Goal: Use online tool/utility: Utilize a website feature to perform a specific function

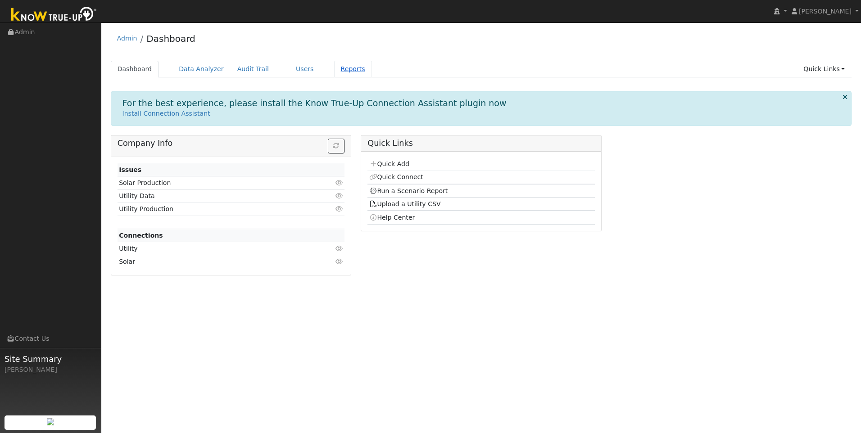
click at [339, 71] on link "Reports" at bounding box center [353, 69] width 38 height 17
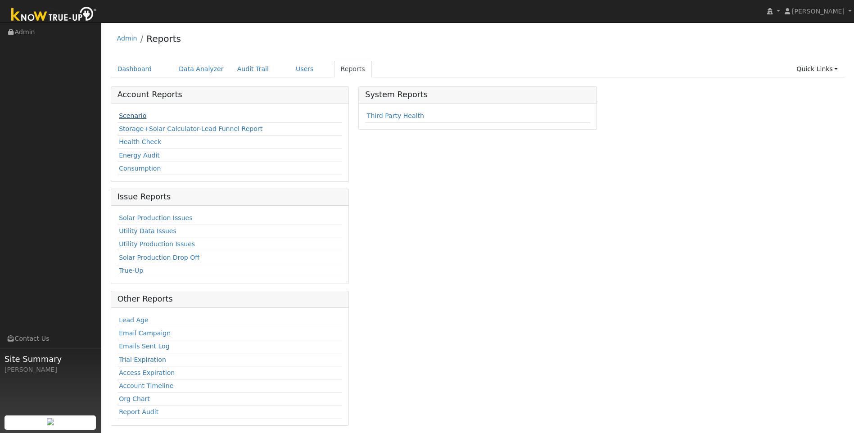
click at [133, 113] on link "Scenario" at bounding box center [132, 115] width 27 height 7
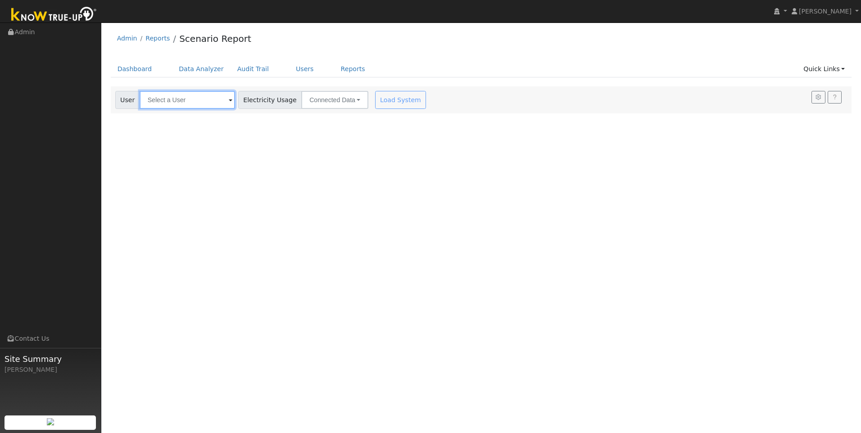
click at [211, 100] on input "text" at bounding box center [187, 100] width 95 height 18
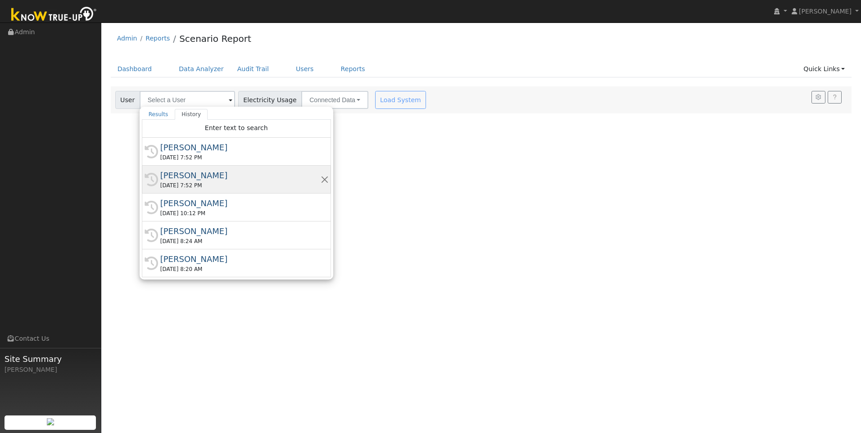
click at [191, 173] on div "Mitch Leblanc" at bounding box center [240, 175] width 160 height 12
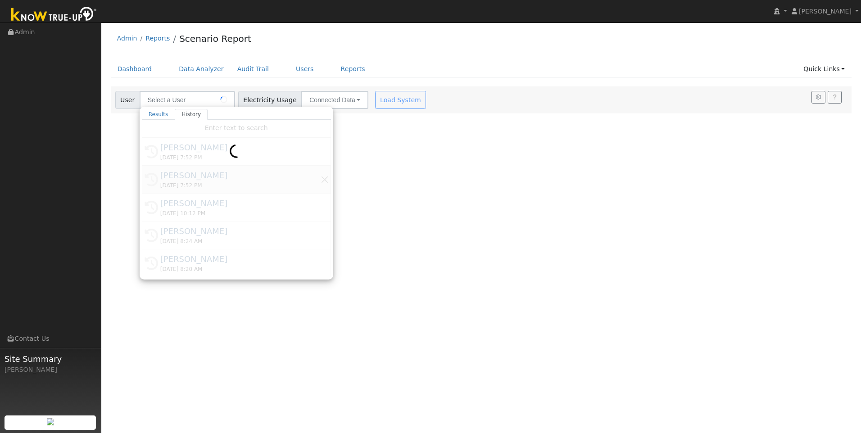
type input "Mitch Leblanc"
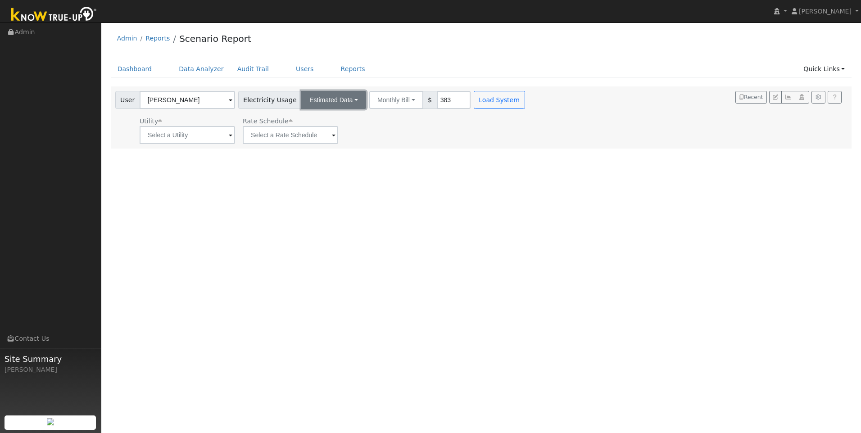
click at [341, 104] on button "Estimated Data" at bounding box center [333, 100] width 65 height 18
click at [317, 143] on link "CSV Data" at bounding box center [334, 145] width 64 height 13
click at [326, 101] on button "CSV Data" at bounding box center [326, 100] width 50 height 18
click at [312, 118] on link "Connected Data" at bounding box center [318, 119] width 64 height 13
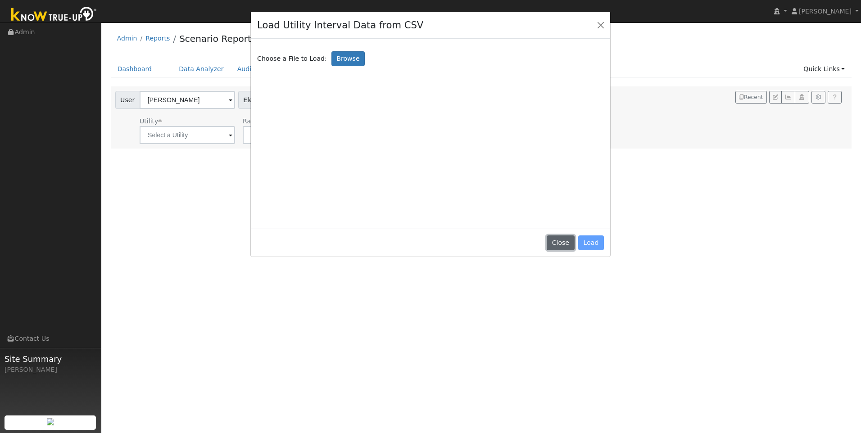
click at [559, 238] on button "Close" at bounding box center [560, 242] width 27 height 15
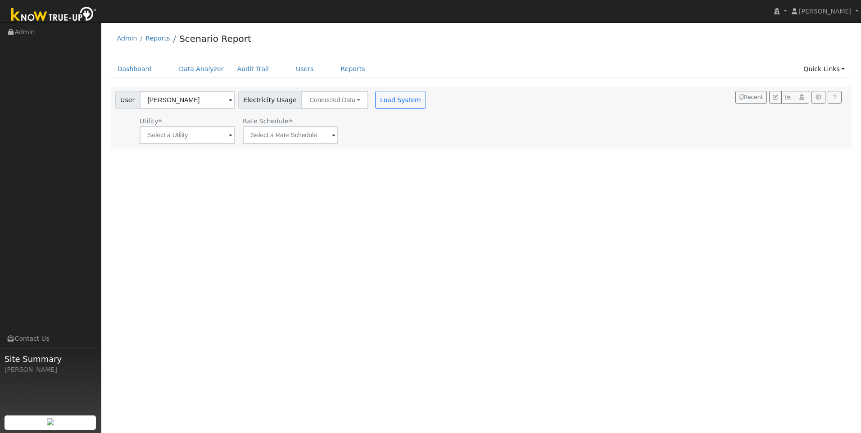
click at [562, 241] on div "User Profile First name Last name Email Email Notifications No Emails No Emails…" at bounding box center [481, 228] width 760 height 411
click at [389, 96] on button "Load System" at bounding box center [400, 100] width 51 height 18
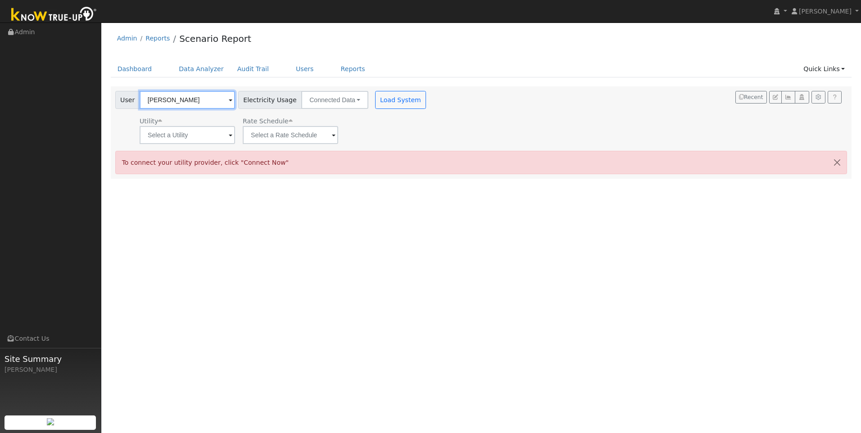
click at [200, 93] on input "Mitch Leblanc" at bounding box center [187, 100] width 95 height 18
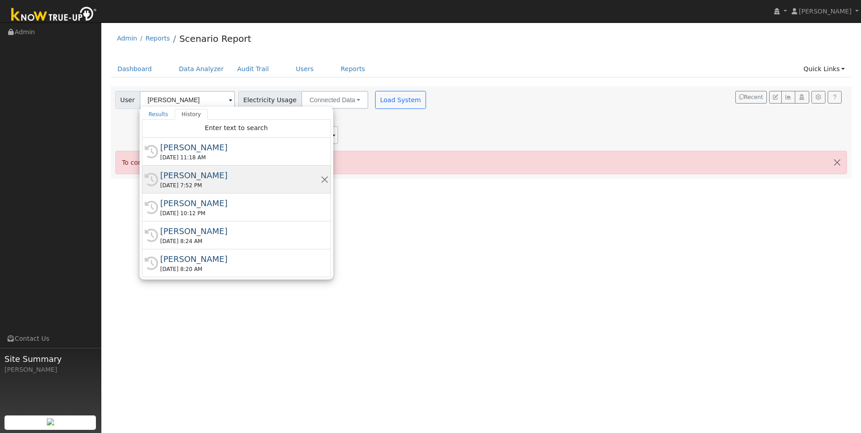
click at [186, 177] on div "Mitch Leblanc" at bounding box center [240, 175] width 160 height 12
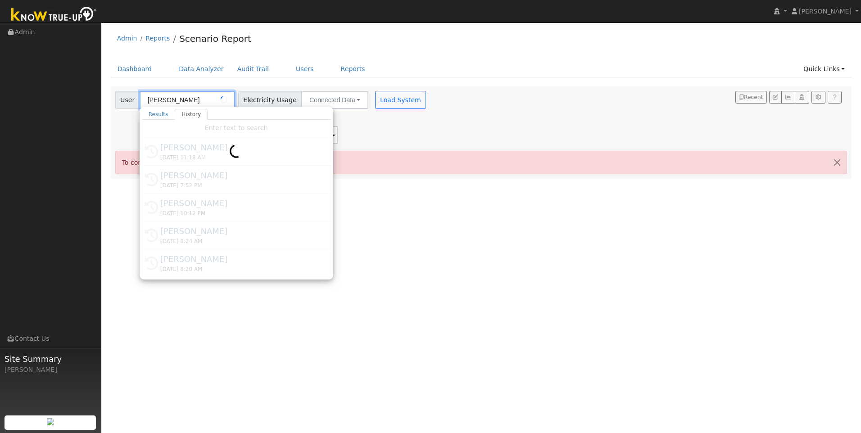
type input "Southern California Edison"
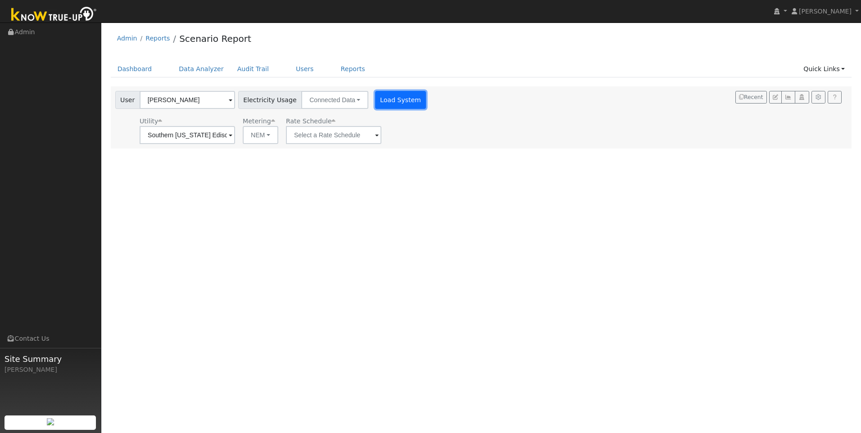
click at [379, 98] on button "Load System" at bounding box center [400, 100] width 51 height 18
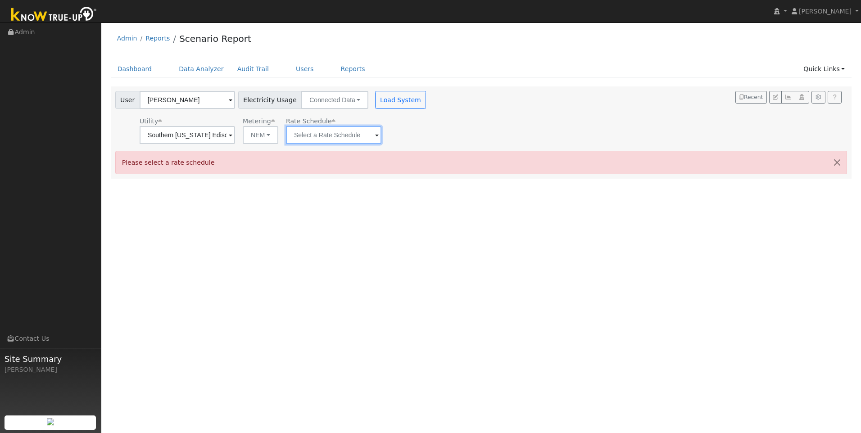
click at [325, 135] on input "text" at bounding box center [333, 135] width 95 height 18
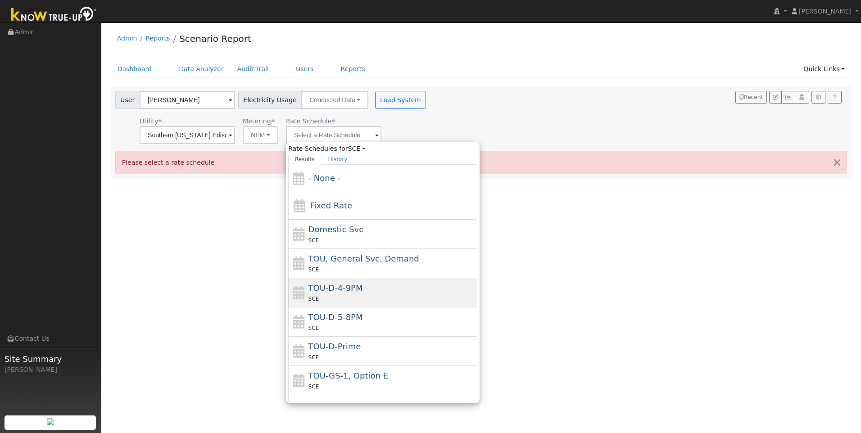
click at [344, 283] on span "TOU-D-4-9PM" at bounding box center [335, 287] width 54 height 9
type input "TOU-D-4-9PM"
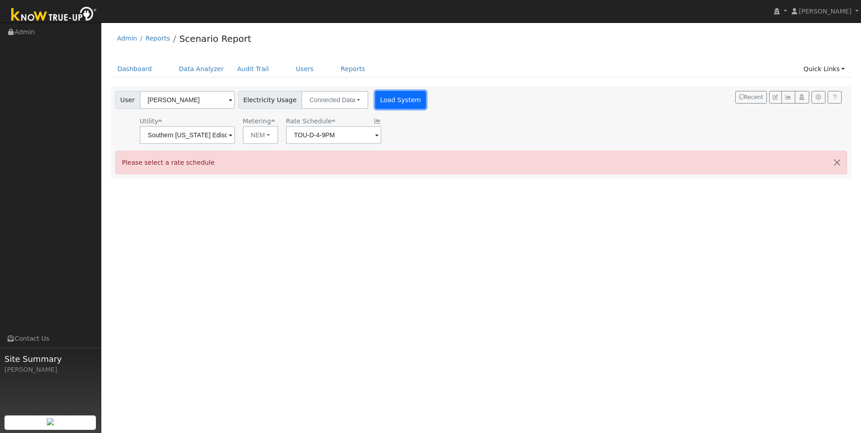
click at [380, 104] on button "Load System" at bounding box center [400, 100] width 51 height 18
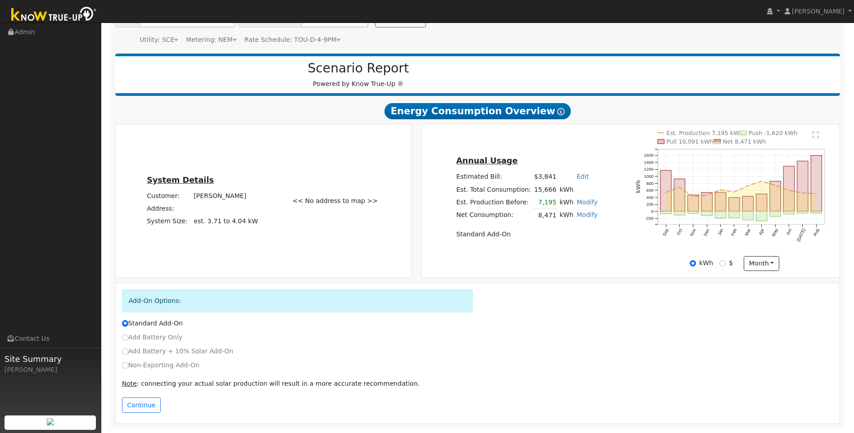
scroll to position [85, 0]
click at [121, 350] on div "Add Battery + 10% Solar Add-On" at bounding box center [477, 351] width 721 height 9
click at [124, 350] on input "Add Battery + 10% Solar Add-On" at bounding box center [125, 352] width 6 height 6
radio input "true"
radio input "false"
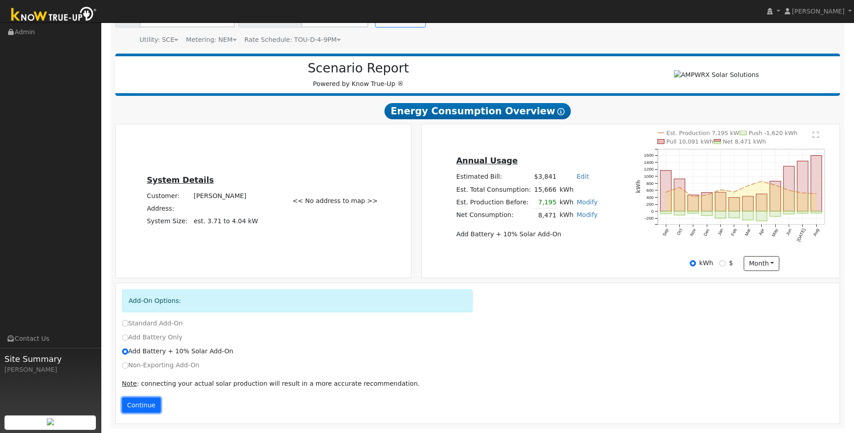
click at [142, 407] on button "Continue" at bounding box center [141, 405] width 39 height 15
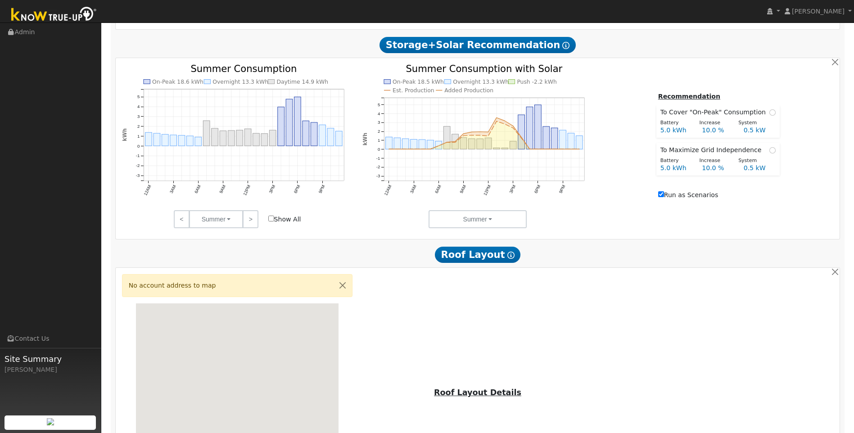
scroll to position [402, 0]
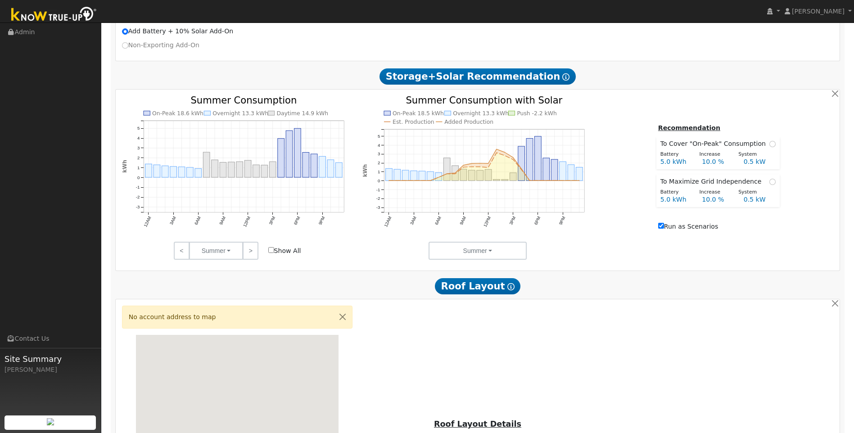
click at [269, 253] on input "Show All" at bounding box center [271, 250] width 6 height 6
checkbox input "true"
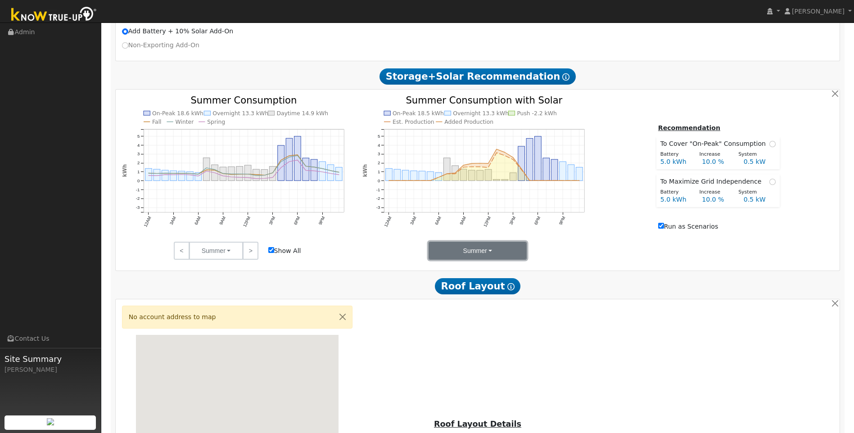
click at [522, 253] on button "Summer" at bounding box center [478, 251] width 99 height 18
click at [455, 298] on link "Months" at bounding box center [460, 296] width 63 height 13
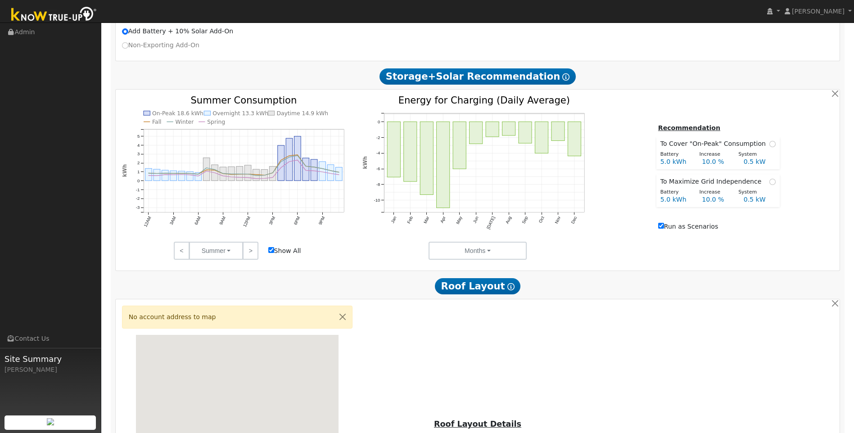
click at [691, 285] on h2 "Roof Layout Show Help" at bounding box center [477, 286] width 725 height 17
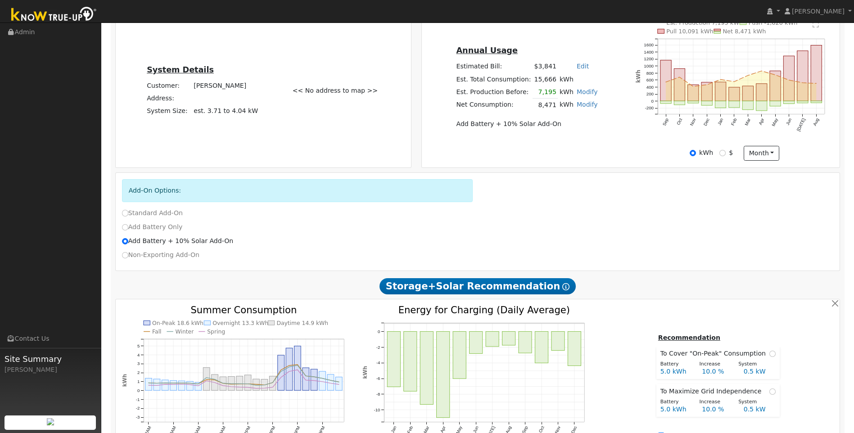
scroll to position [267, 0]
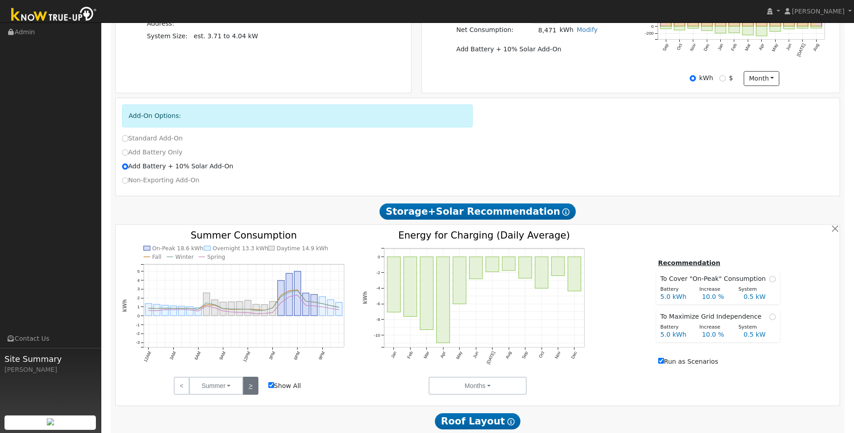
click at [250, 391] on link ">" at bounding box center [251, 386] width 16 height 18
click at [249, 392] on link ">" at bounding box center [251, 386] width 16 height 18
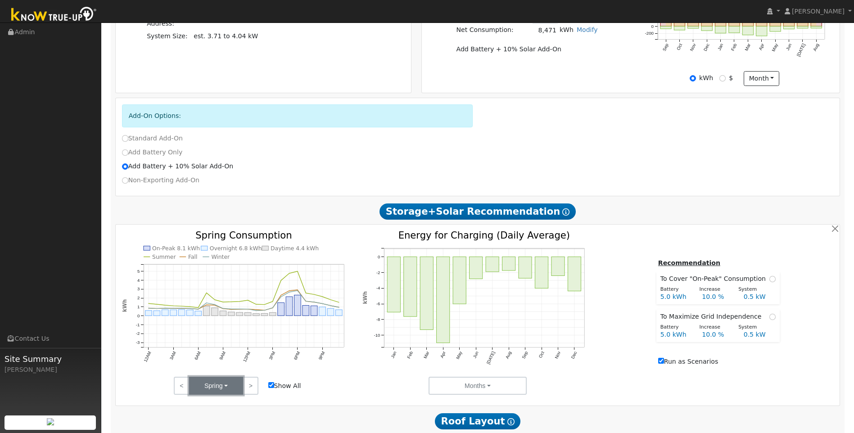
click at [229, 394] on button "Spring" at bounding box center [216, 386] width 54 height 18
click at [220, 332] on link "Summer" at bounding box center [221, 327] width 63 height 13
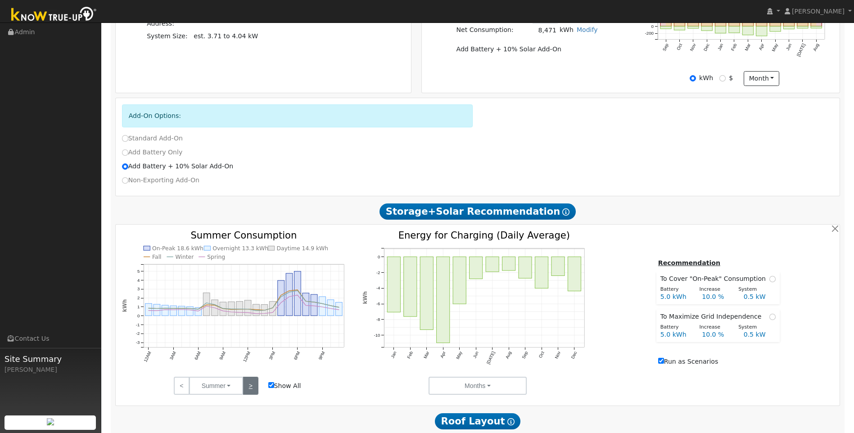
click at [253, 393] on link ">" at bounding box center [251, 386] width 16 height 18
click at [246, 386] on link ">" at bounding box center [251, 386] width 16 height 18
click at [249, 385] on link ">" at bounding box center [251, 386] width 16 height 18
click at [183, 388] on link "<" at bounding box center [182, 386] width 16 height 18
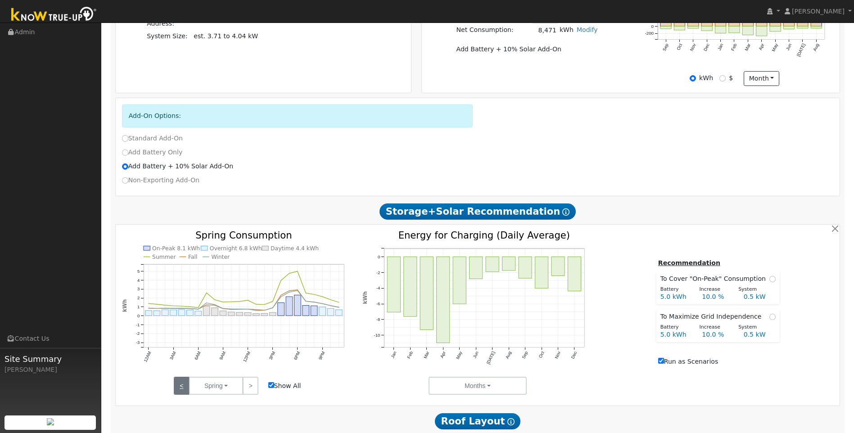
click at [183, 388] on link "<" at bounding box center [182, 386] width 16 height 18
click at [250, 391] on link ">" at bounding box center [251, 386] width 16 height 18
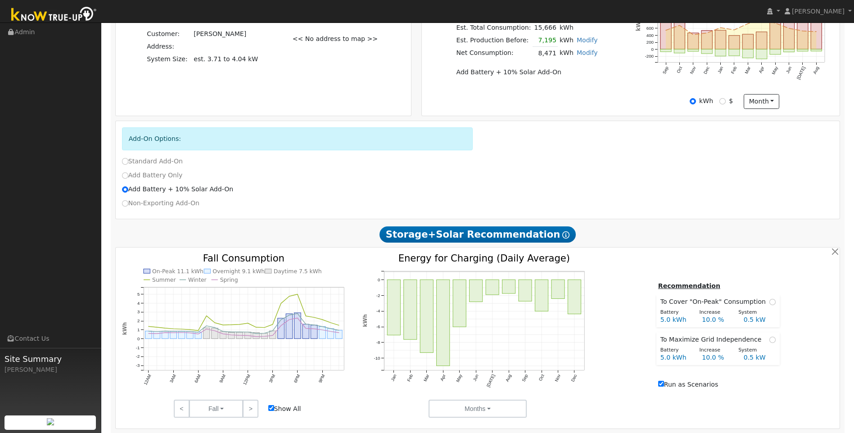
scroll to position [222, 0]
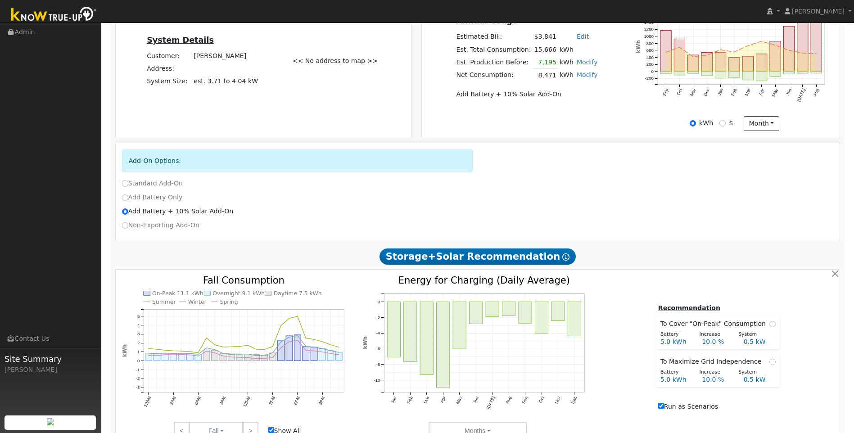
click at [128, 185] on label "Standard Add-On" at bounding box center [152, 183] width 61 height 9
click at [124, 186] on input "Standard Add-On" at bounding box center [125, 183] width 6 height 6
radio input "true"
radio input "false"
type input "TOU-D-PRIME"
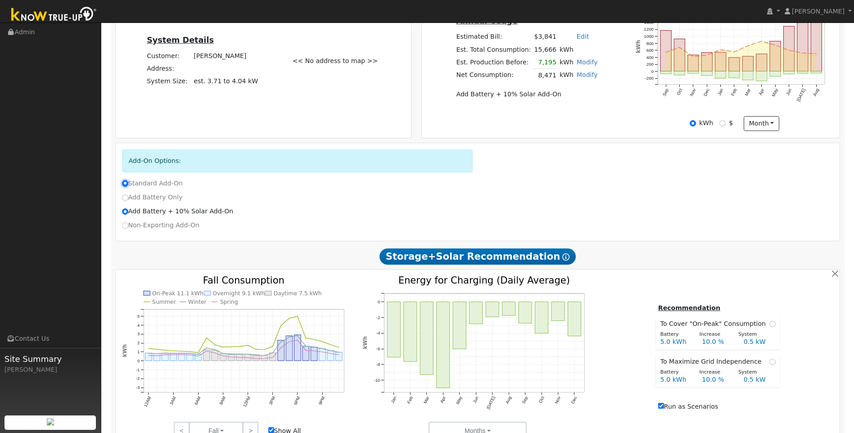
type input "8471"
type input "100"
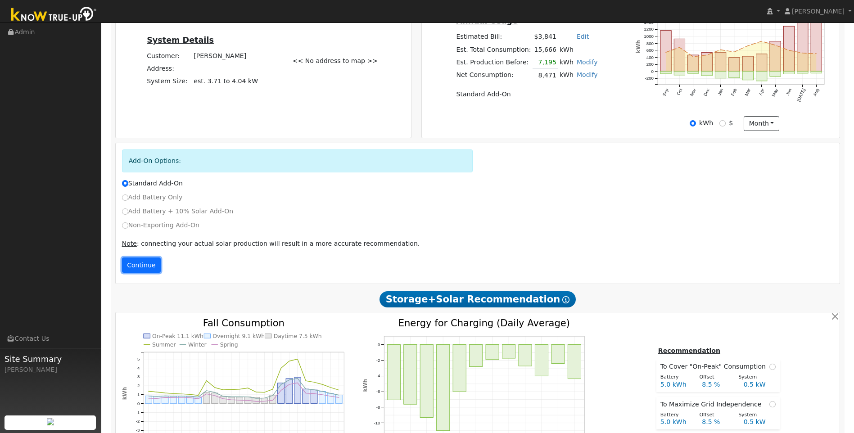
click at [143, 268] on button "Continue" at bounding box center [141, 265] width 39 height 15
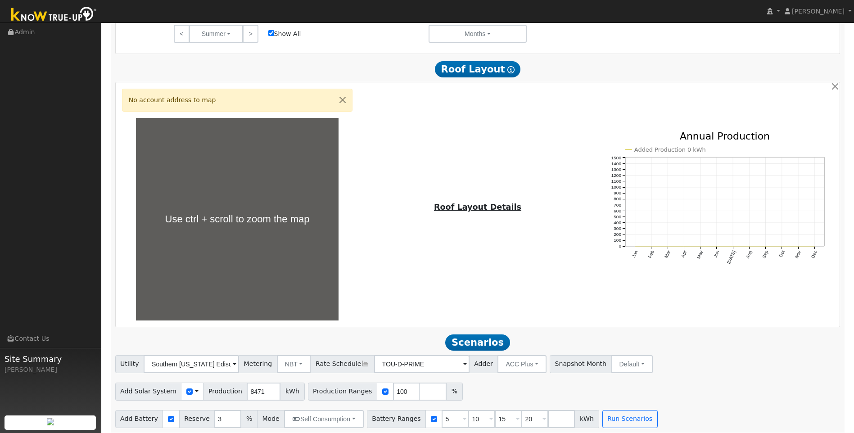
scroll to position [627, 0]
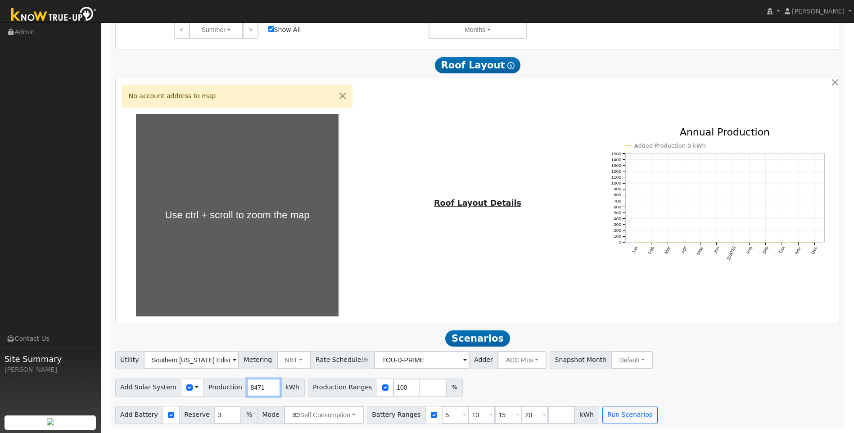
click at [253, 389] on input "8471" at bounding box center [264, 388] width 34 height 18
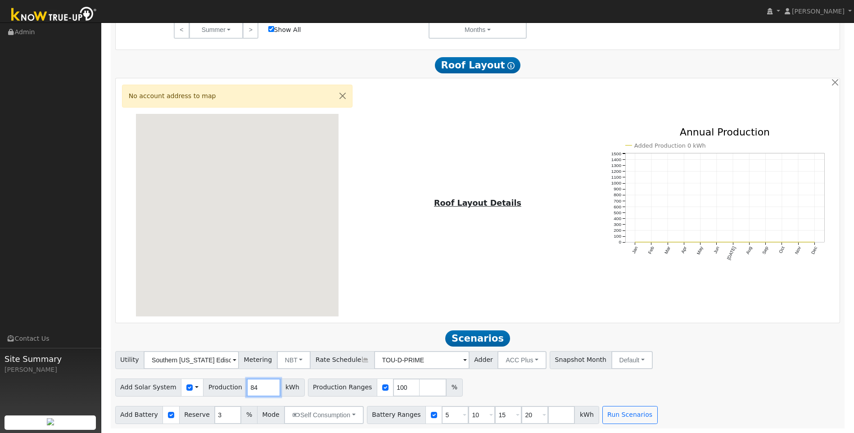
type input "8"
type input "11624"
click at [442, 415] on input "5" at bounding box center [455, 415] width 27 height 18
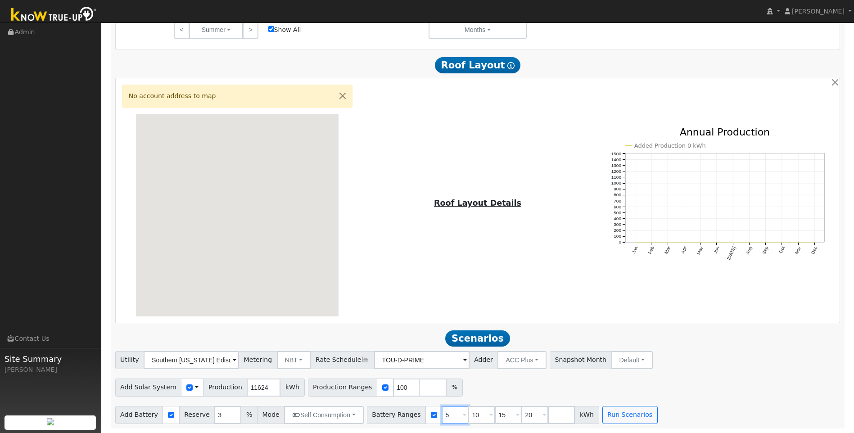
type input "10"
type input "15"
type input "20"
type input "15"
type input "20"
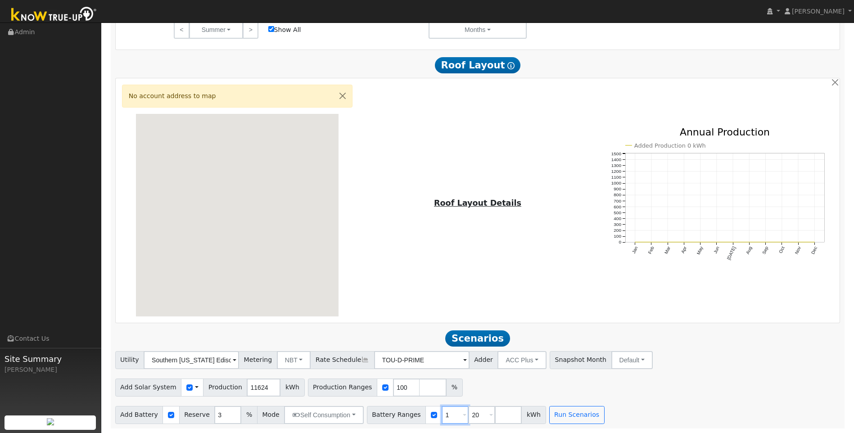
type input "20"
type input "2"
type input "16.1"
click at [537, 416] on button "Run Scenarios" at bounding box center [550, 415] width 55 height 18
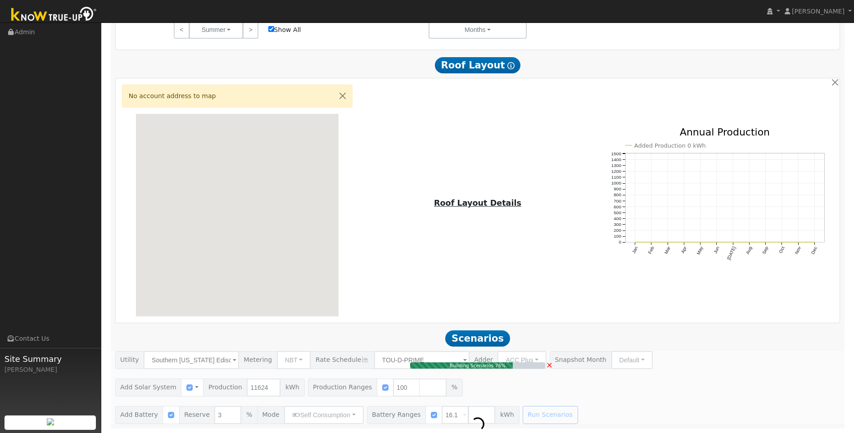
type input "7.7"
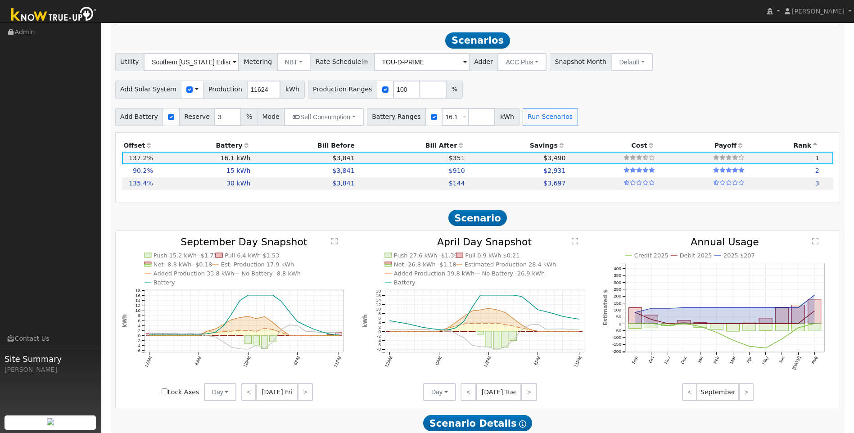
scroll to position [930, 0]
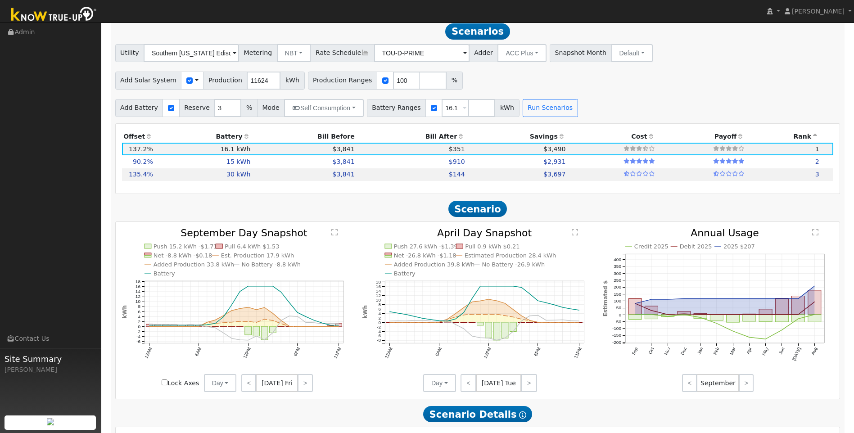
click at [640, 115] on div "Add Battery Reserve 3 % Mode Self Consumption Self Consumption Peak Savings ACC…" at bounding box center [477, 106] width 729 height 21
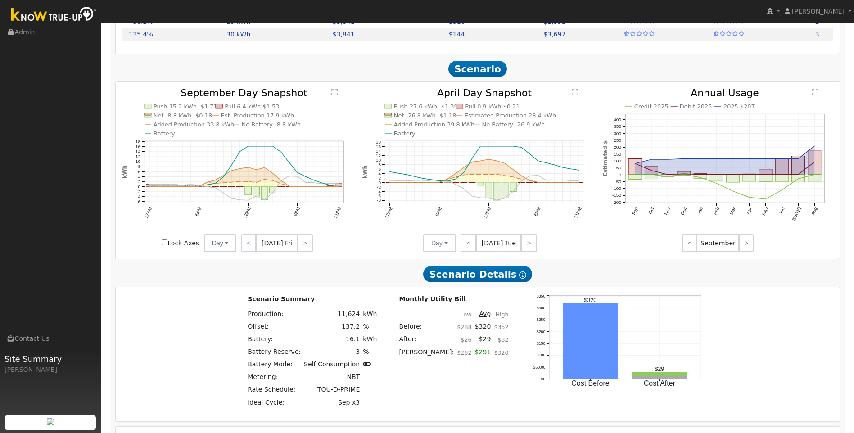
scroll to position [838, 0]
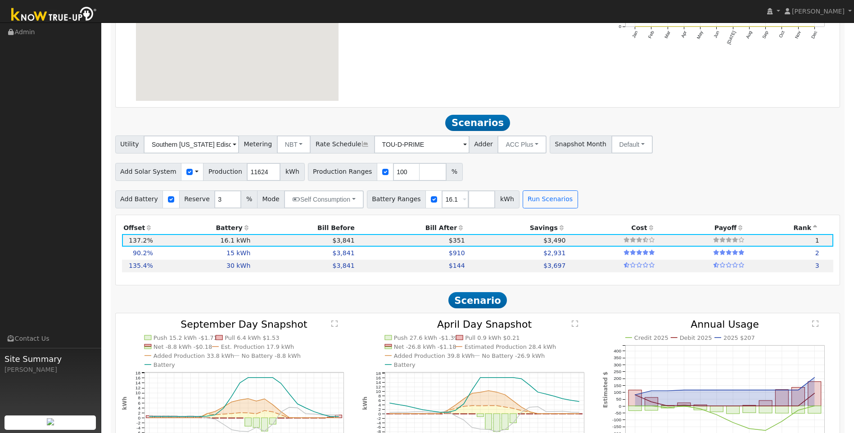
click at [463, 150] on span at bounding box center [465, 145] width 4 height 10
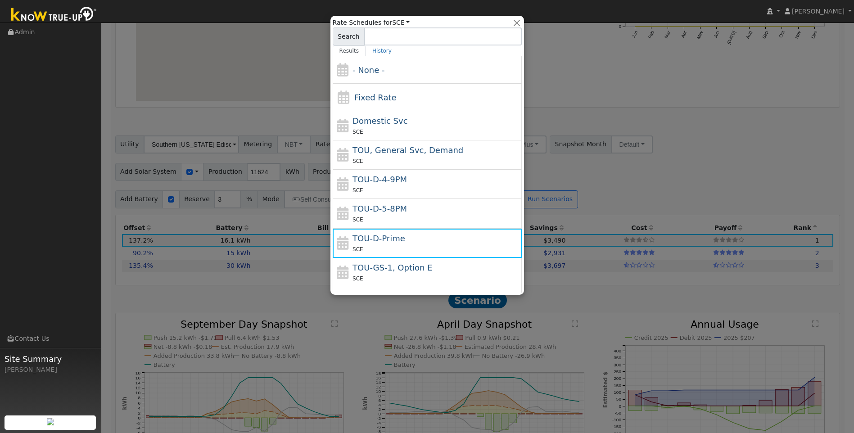
click at [446, 182] on div "TOU-D-4-9PM SCE" at bounding box center [436, 184] width 167 height 22
type input "TOU-D-4-9PM"
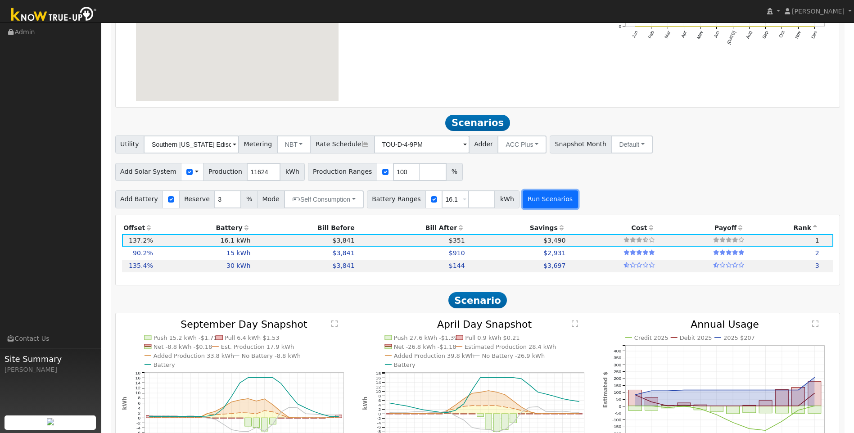
click at [539, 203] on button "Run Scenarios" at bounding box center [550, 199] width 55 height 18
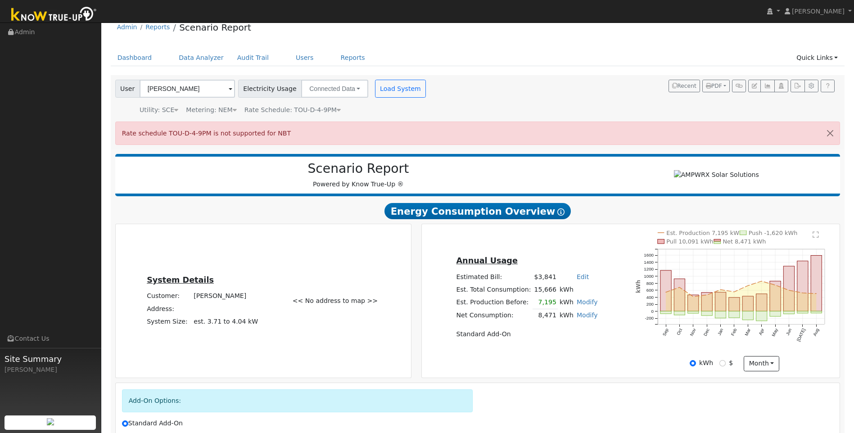
scroll to position [0, 0]
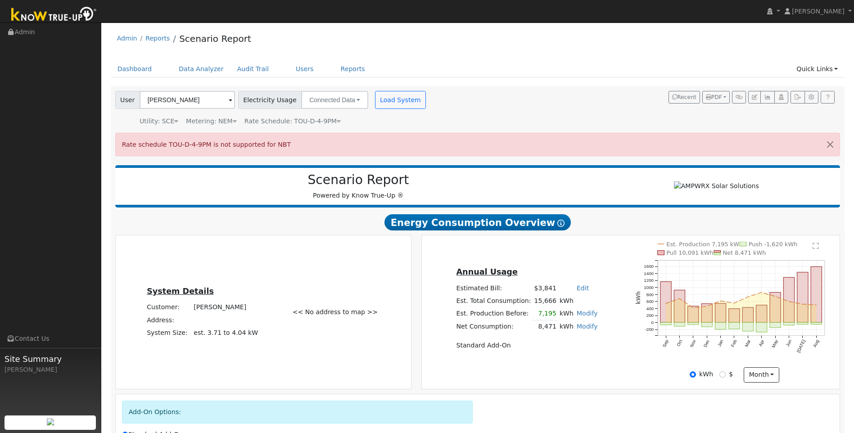
click at [225, 122] on div "Metering: NEM" at bounding box center [211, 121] width 50 height 9
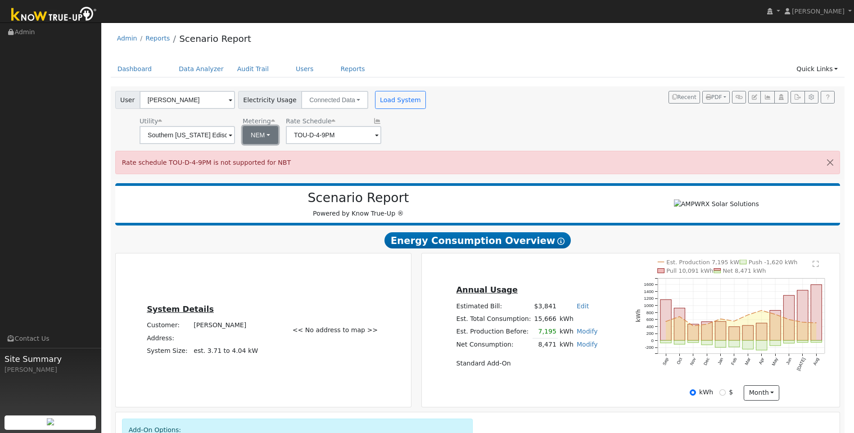
click at [262, 135] on button "NEM" at bounding box center [261, 135] width 36 height 18
click at [462, 145] on div "User Mitch Leblanc Account Default Account Default Account Primary Account Elec…" at bounding box center [478, 132] width 734 height 92
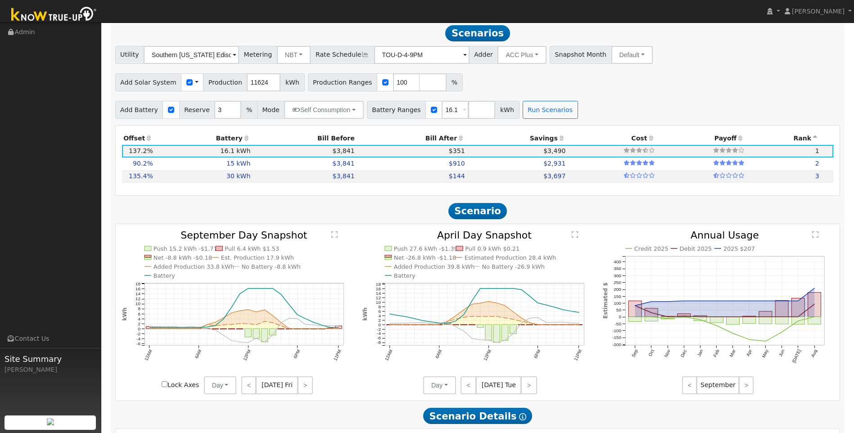
scroll to position [946, 0]
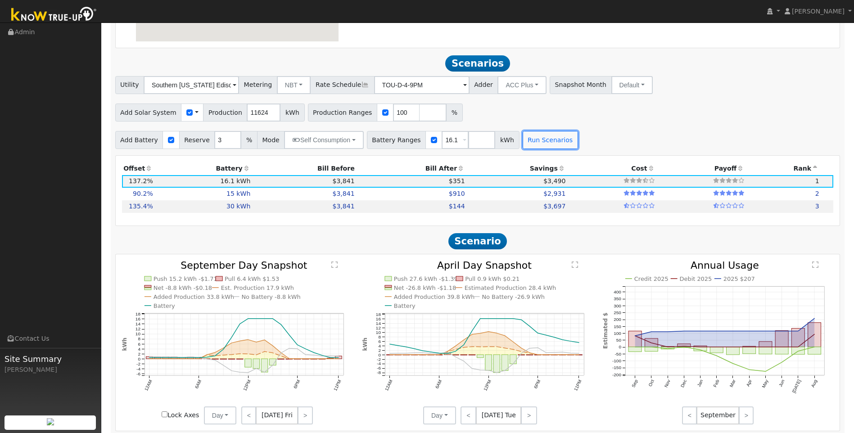
click at [527, 145] on button "Run Scenarios" at bounding box center [550, 140] width 55 height 18
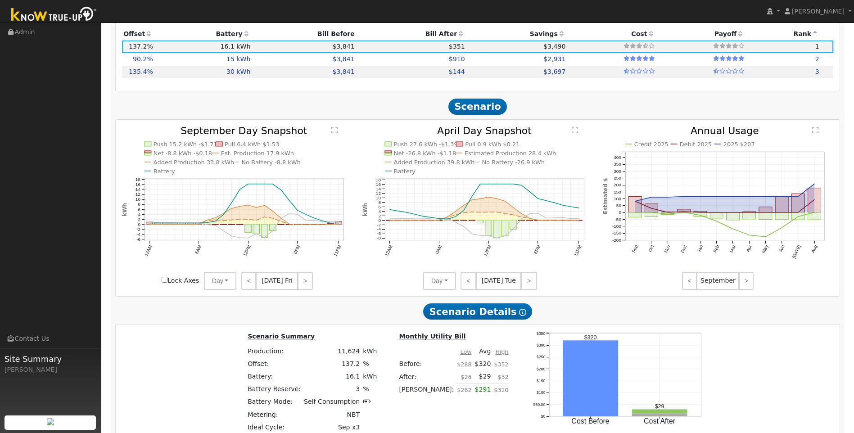
scroll to position [1082, 0]
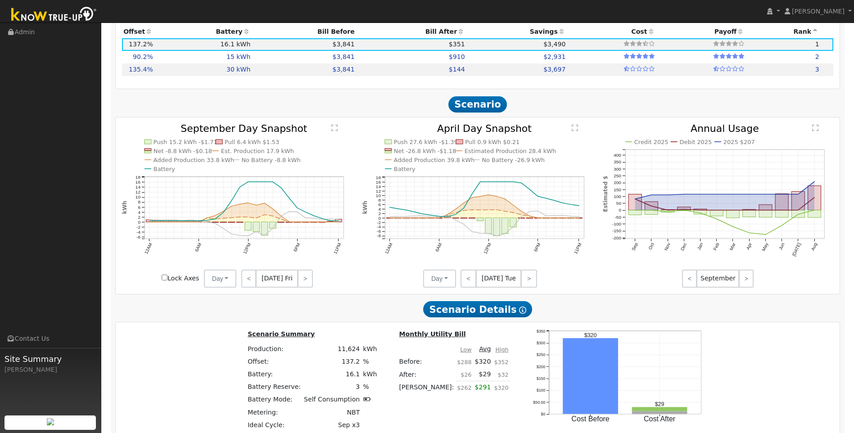
click at [791, 317] on h2 "Scenario Details Show Help" at bounding box center [477, 309] width 725 height 17
